Goal: Find specific page/section: Find specific page/section

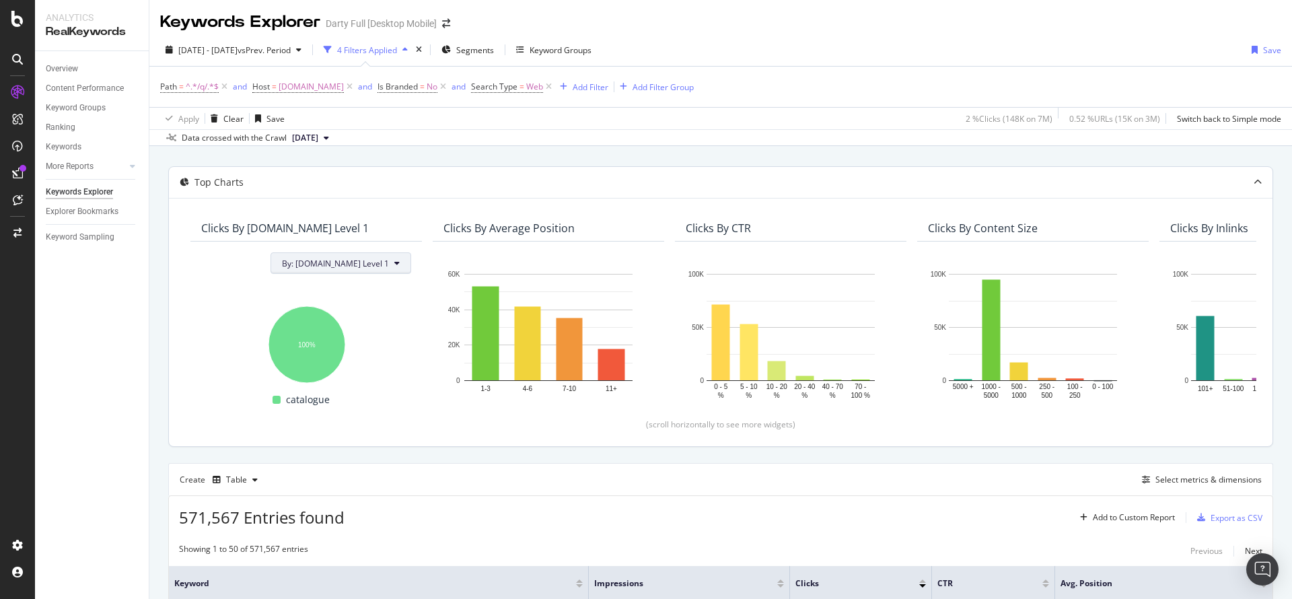
click at [400, 266] on button "By: [DOMAIN_NAME] Level 1" at bounding box center [340, 263] width 141 height 22
click at [433, 341] on div "All Dimensions" at bounding box center [382, 337] width 167 height 23
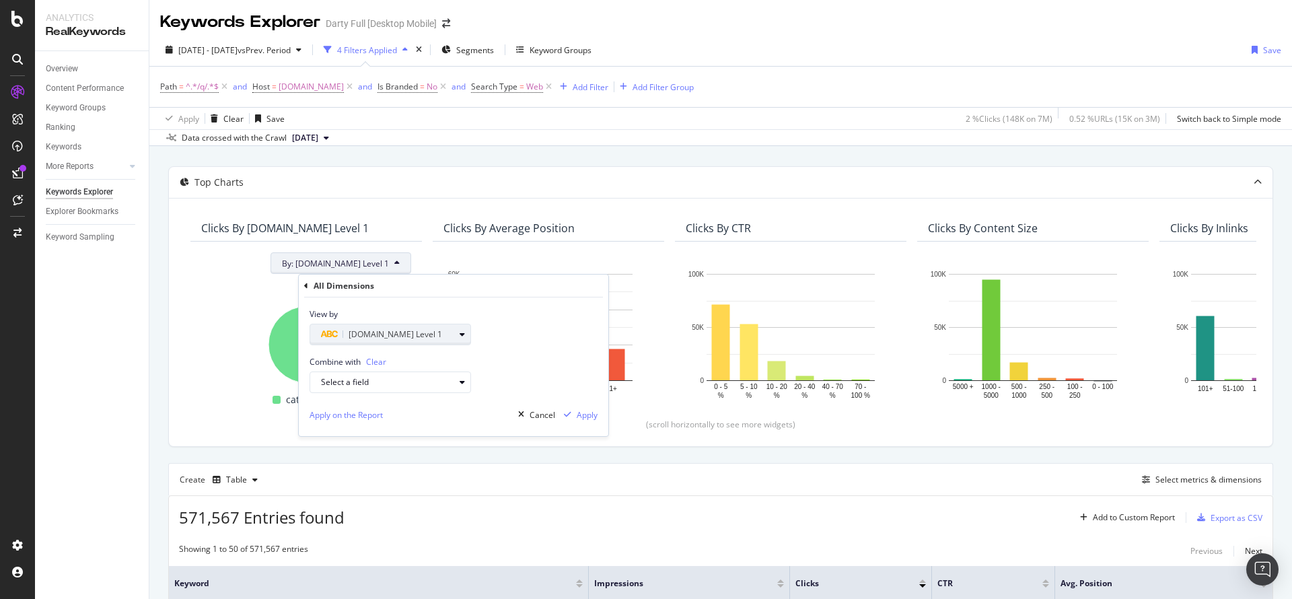
click at [462, 338] on icon "button" at bounding box center [461, 334] width 5 height 8
click at [325, 356] on div "[DOMAIN_NAME] Level" at bounding box center [395, 357] width 159 height 23
click at [318, 357] on icon at bounding box center [318, 357] width 4 height 8
click at [480, 305] on div "View by [DOMAIN_NAME] Level 1" at bounding box center [453, 321] width 309 height 48
click at [541, 410] on div "Cancel" at bounding box center [542, 414] width 26 height 11
